Goal: Task Accomplishment & Management: Check status

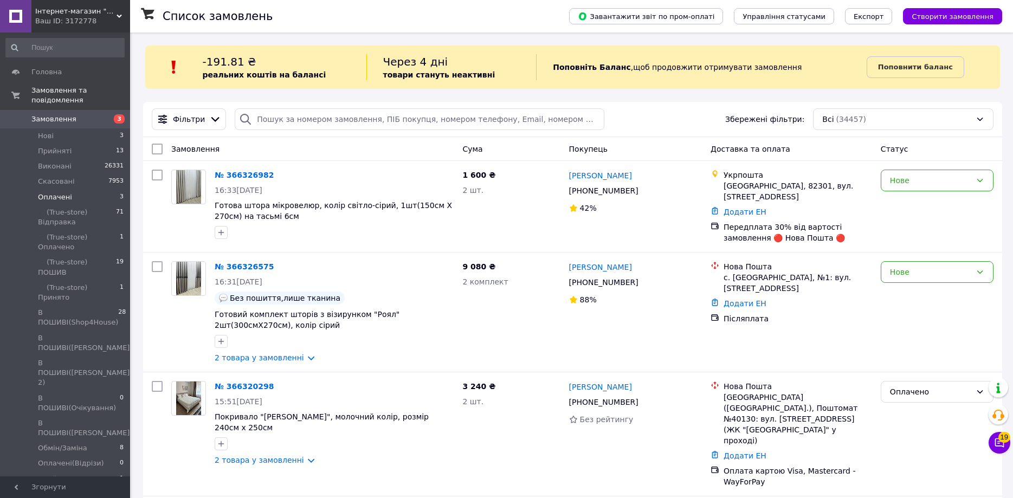
click at [97, 190] on li "Оплачені 3" at bounding box center [65, 197] width 130 height 15
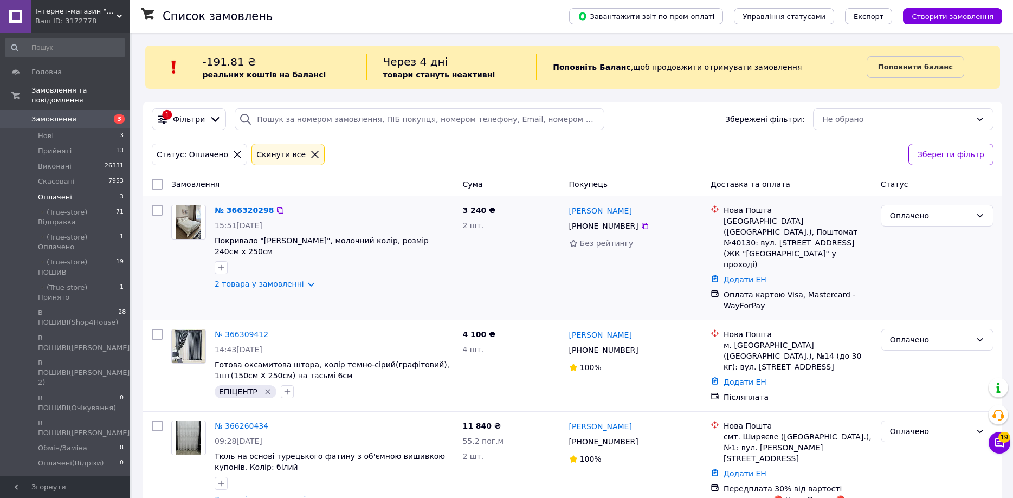
scroll to position [2, 0]
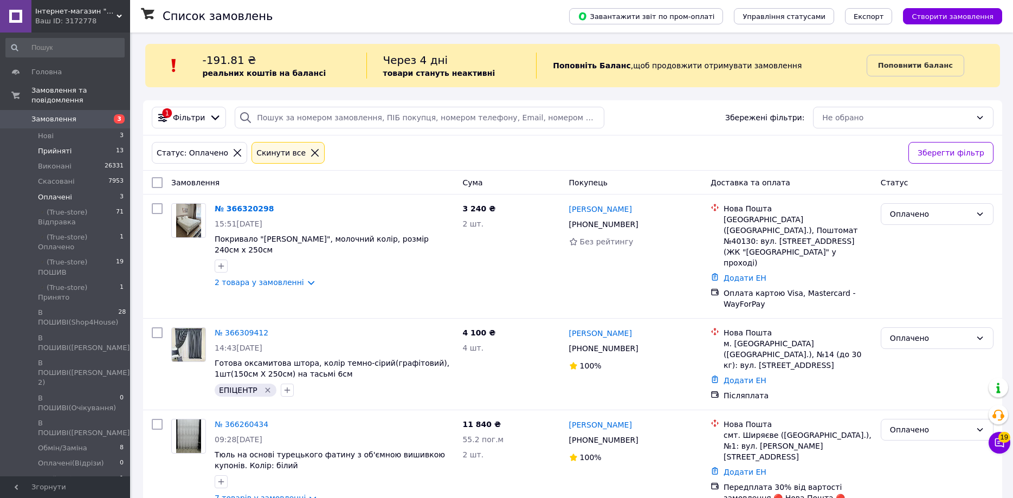
click at [91, 144] on li "Прийняті 13" at bounding box center [65, 151] width 130 height 15
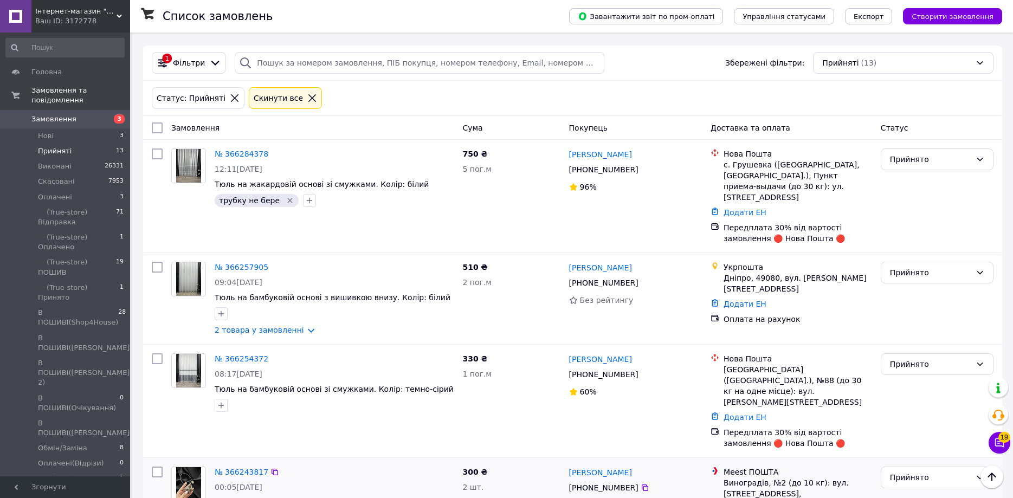
scroll to position [1, 0]
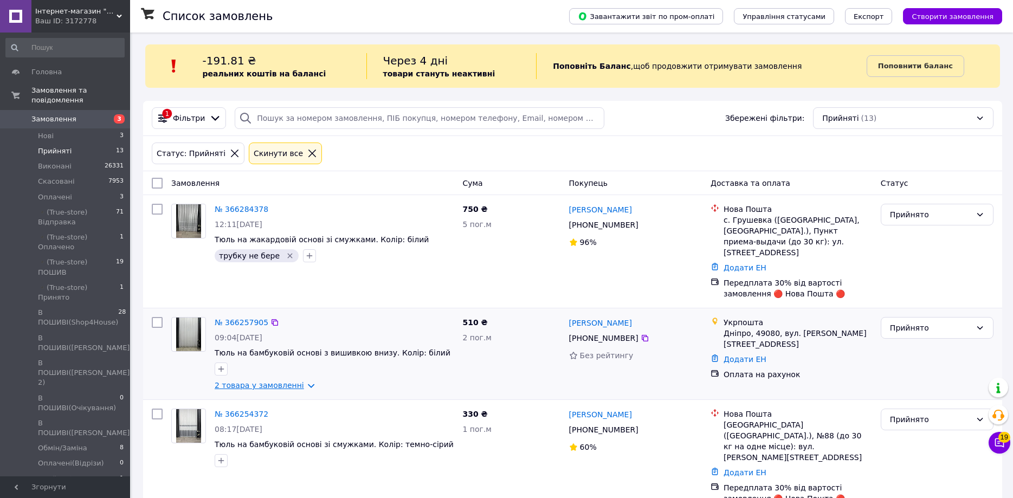
click at [289, 381] on link "2 товара у замовленні" at bounding box center [259, 385] width 89 height 9
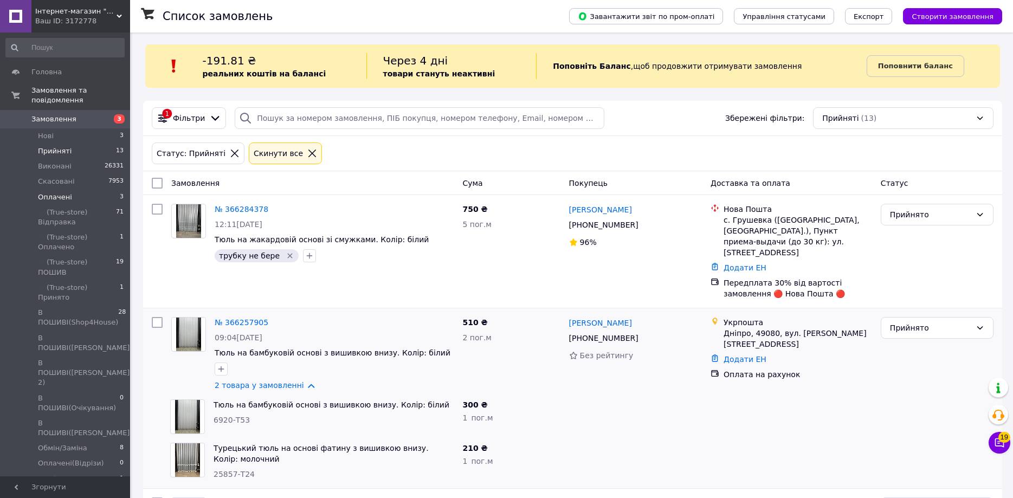
click at [91, 190] on li "Оплачені 3" at bounding box center [65, 197] width 130 height 15
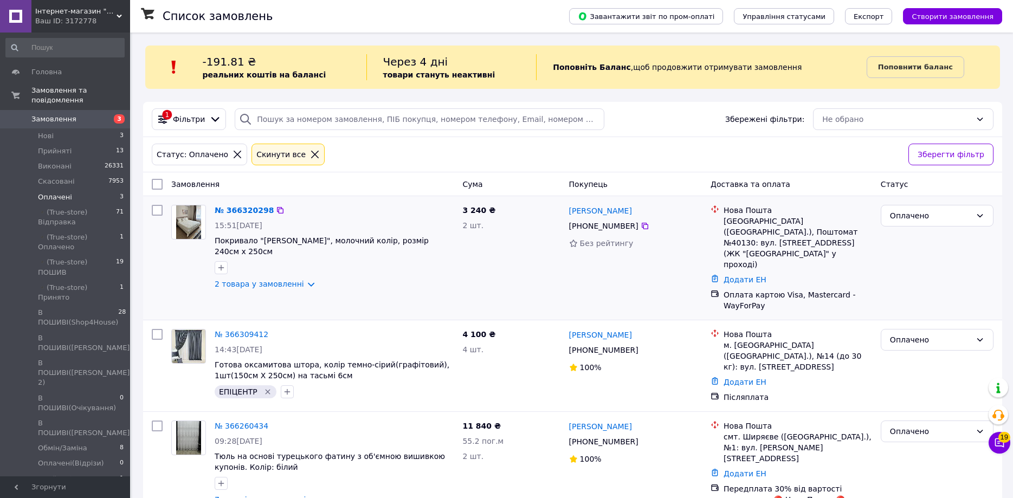
scroll to position [2, 0]
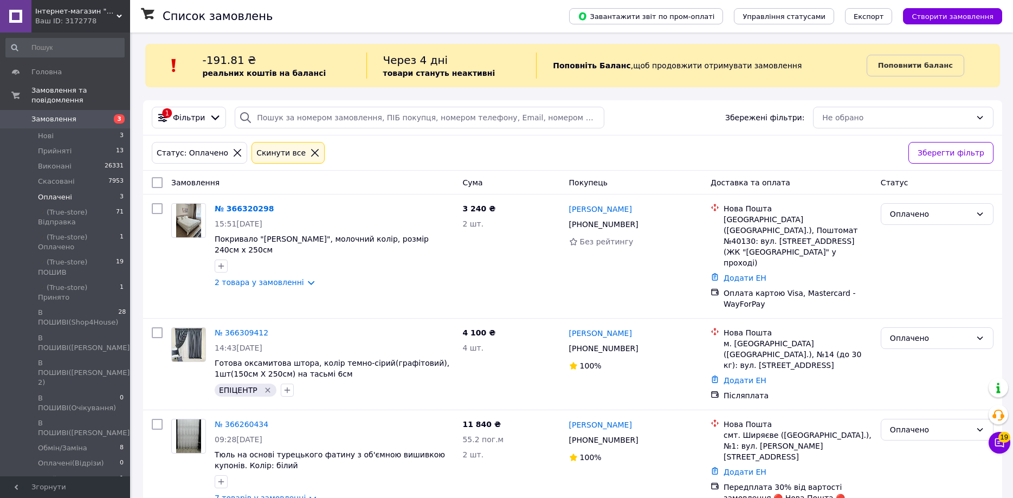
click at [310, 157] on icon at bounding box center [315, 153] width 10 height 10
